Goal: Task Accomplishment & Management: Manage account settings

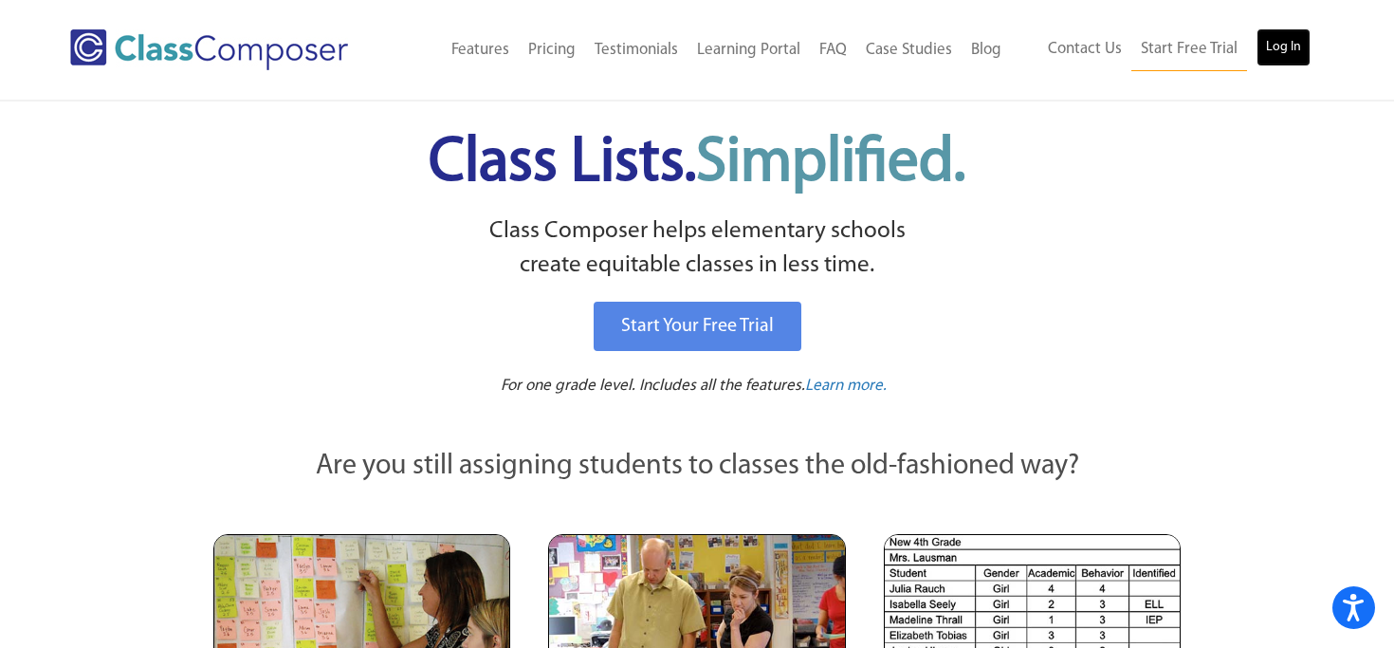
click at [1277, 45] on link "Log In" at bounding box center [1283, 47] width 54 height 38
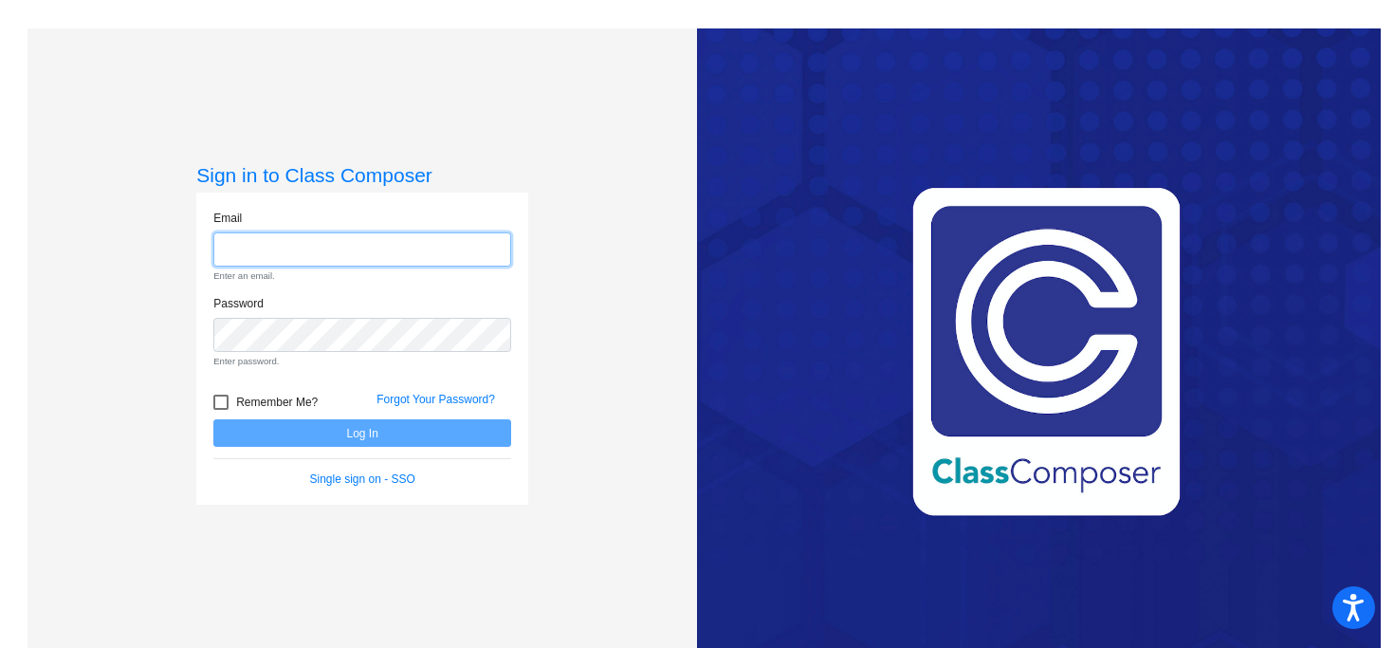
type input "[EMAIL_ADDRESS][DOMAIN_NAME]"
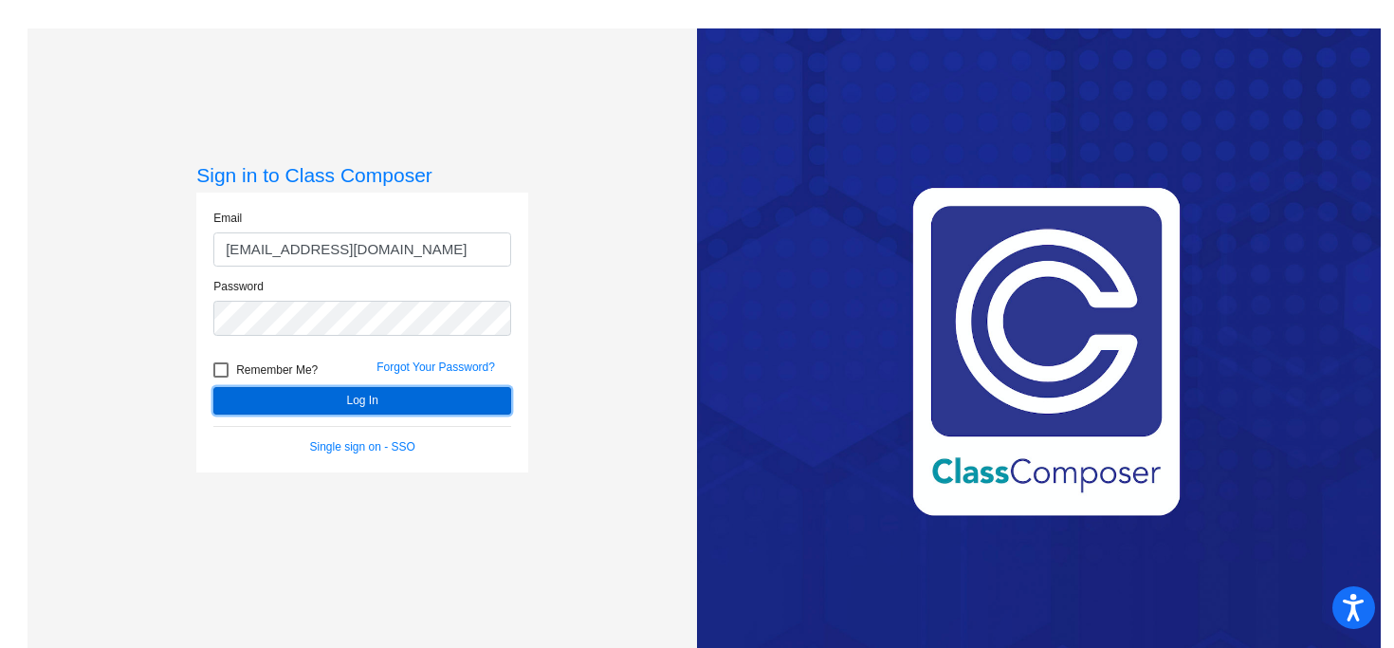
click at [368, 396] on button "Log In" at bounding box center [362, 400] width 298 height 27
